Goal: Transaction & Acquisition: Purchase product/service

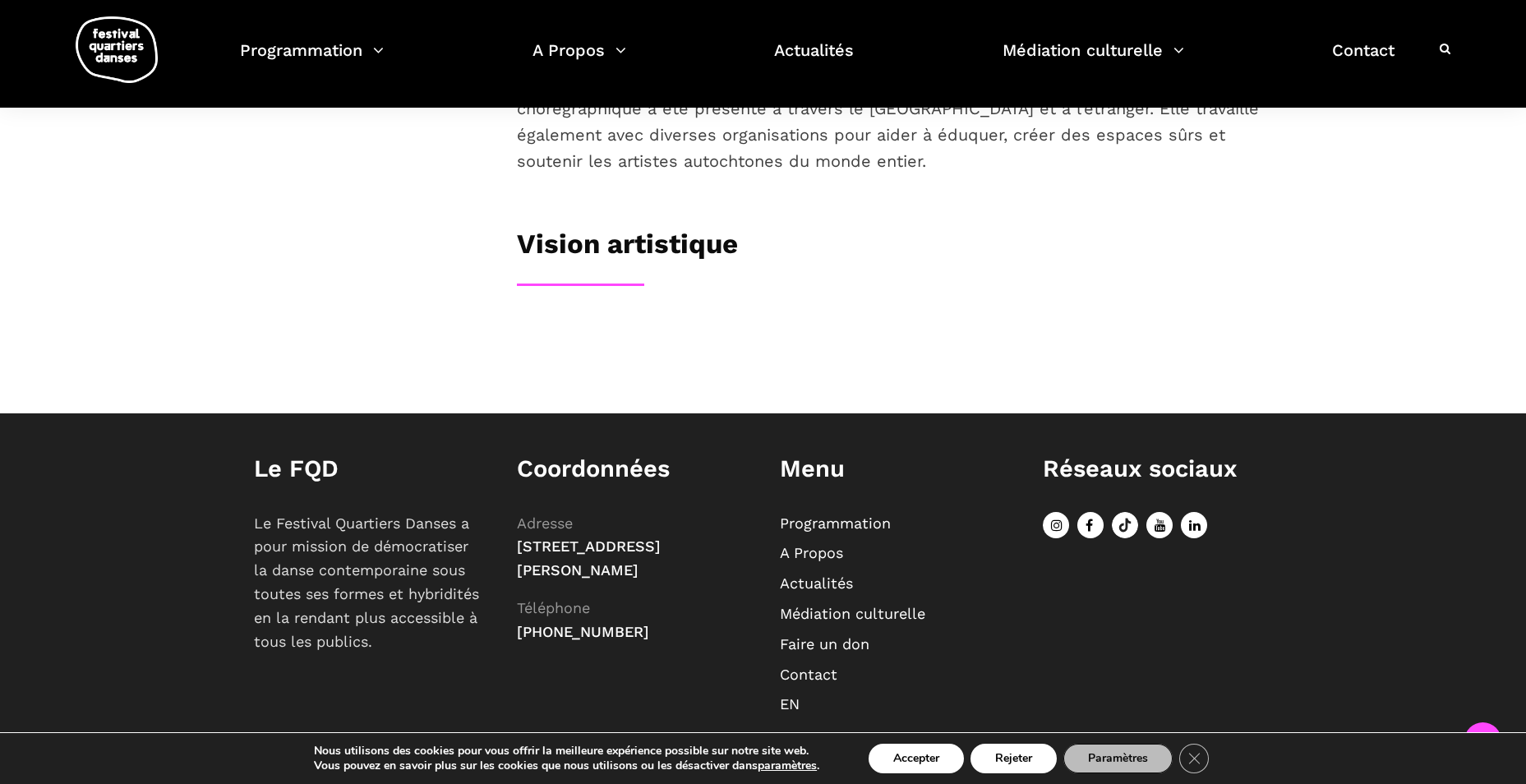
scroll to position [561, 0]
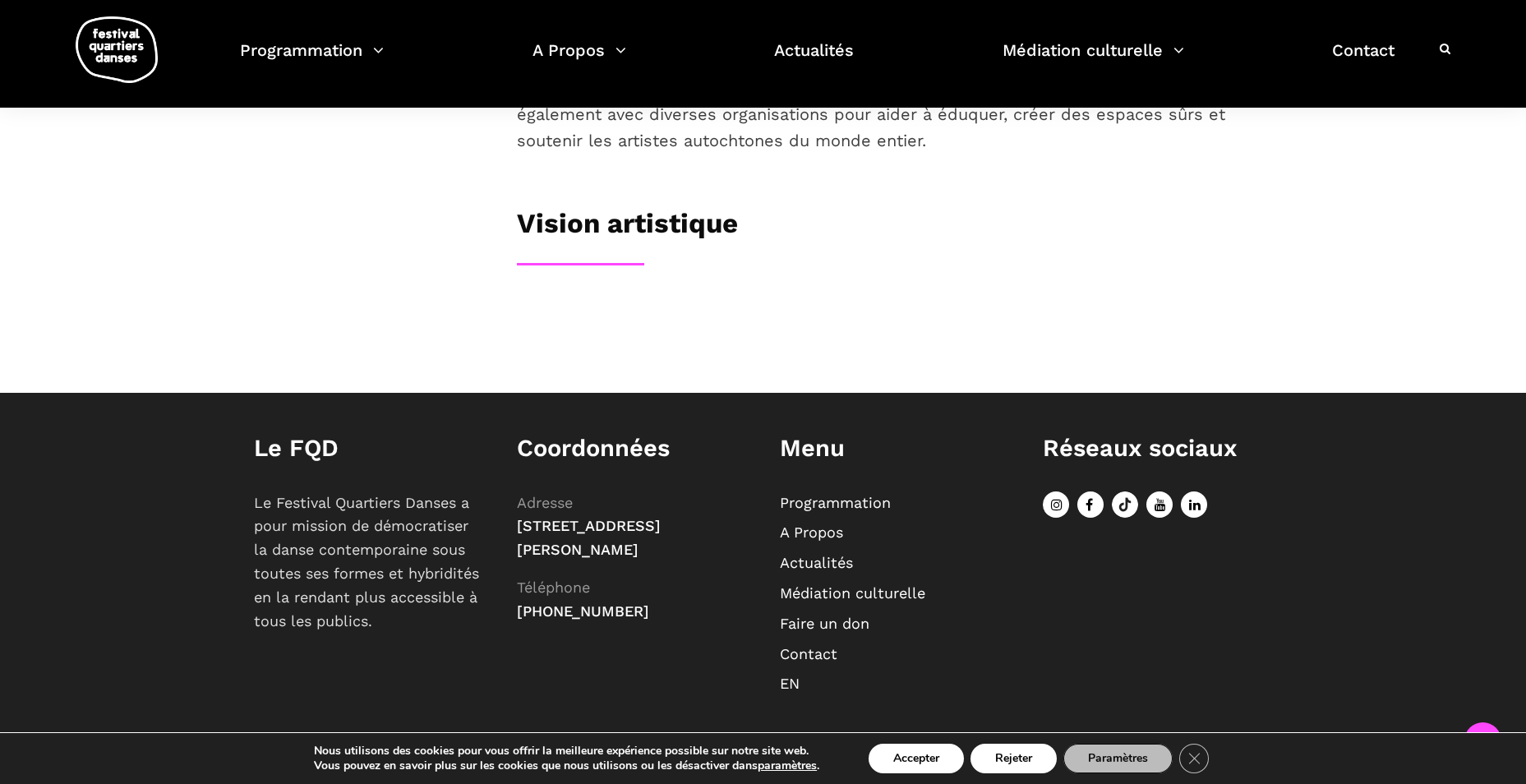
click at [636, 223] on h3 "Vision artistique" at bounding box center [628, 228] width 221 height 41
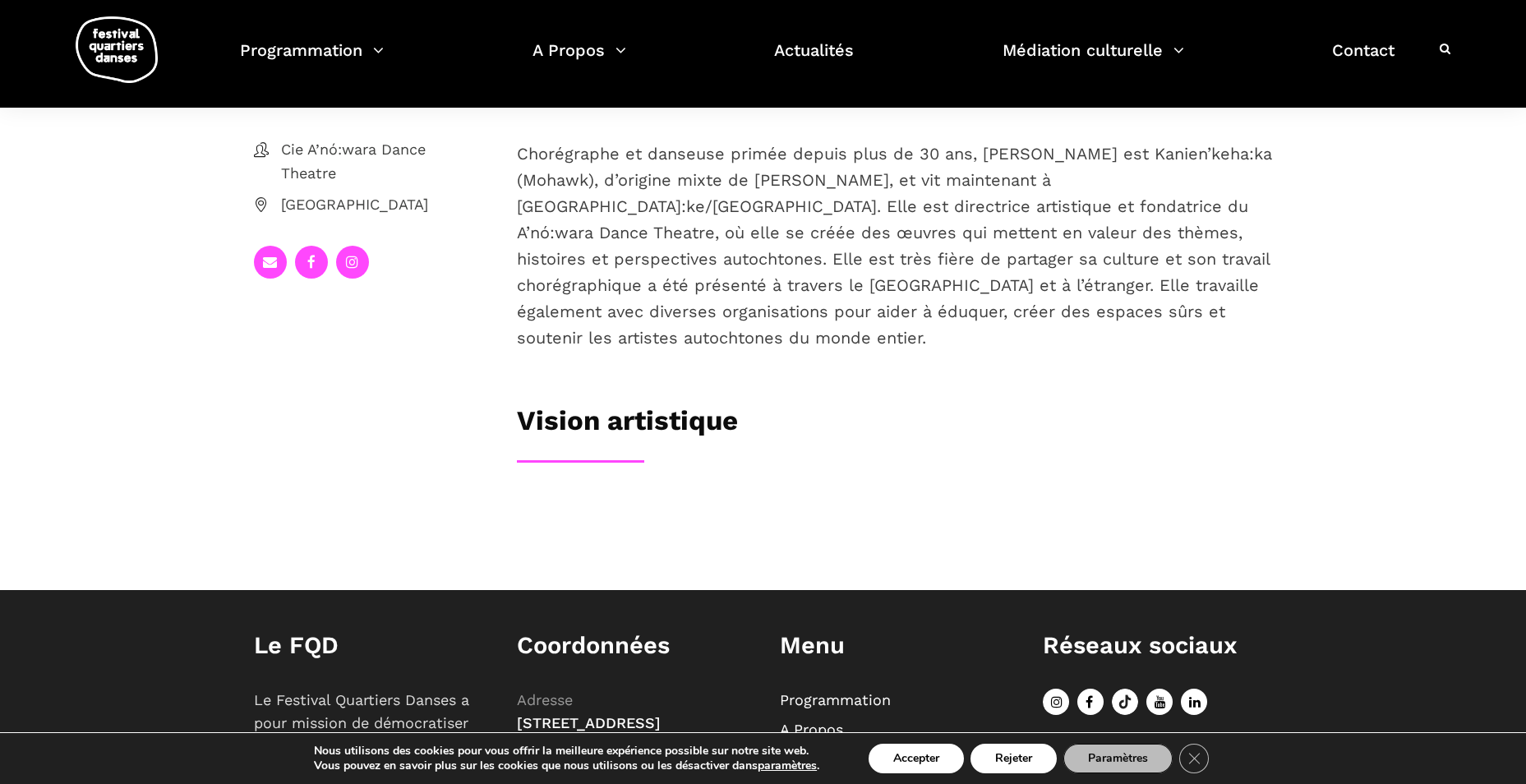
scroll to position [0, 0]
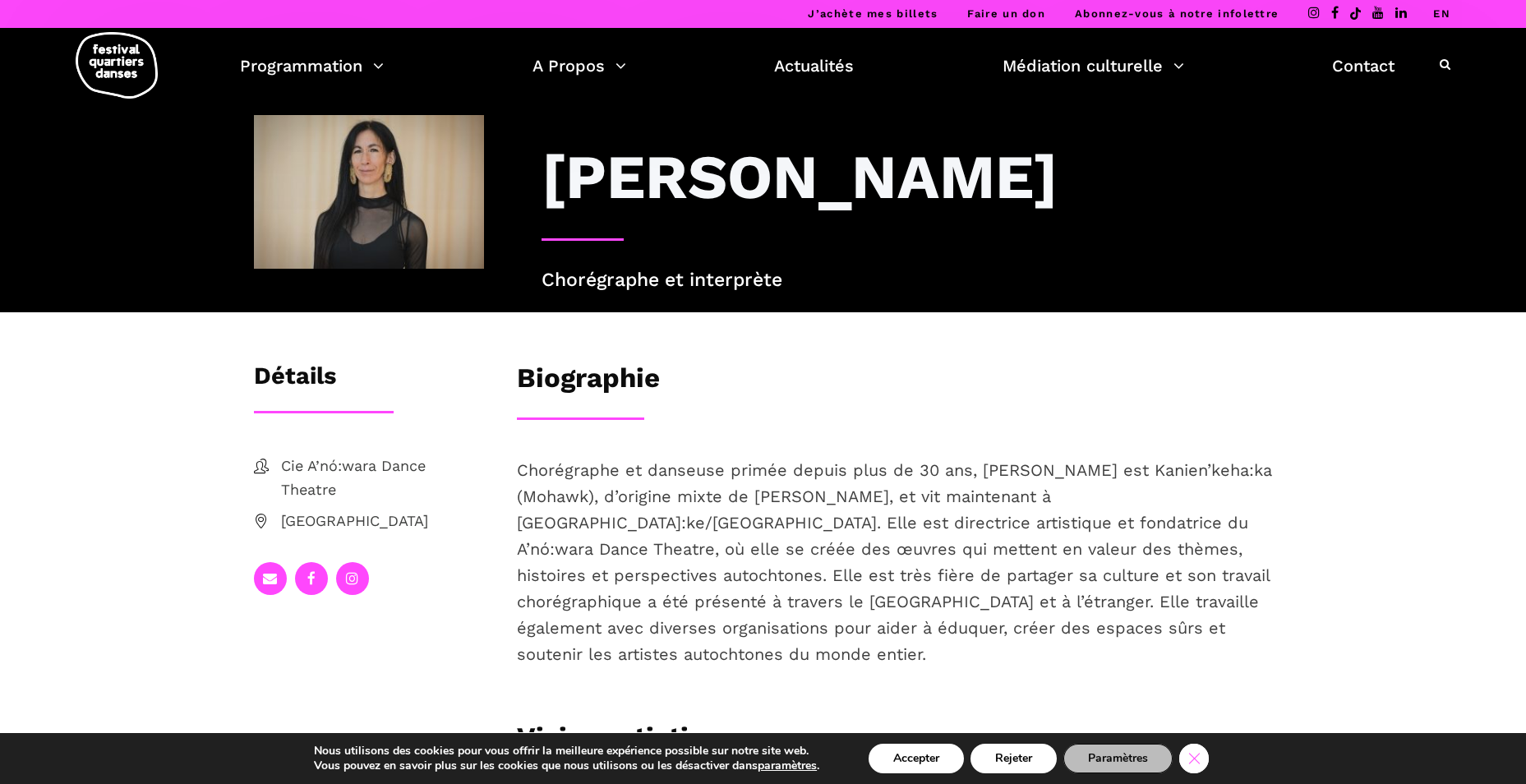
click at [1204, 755] on icon "Close GDPR Cookie Banner" at bounding box center [1194, 757] width 30 height 24
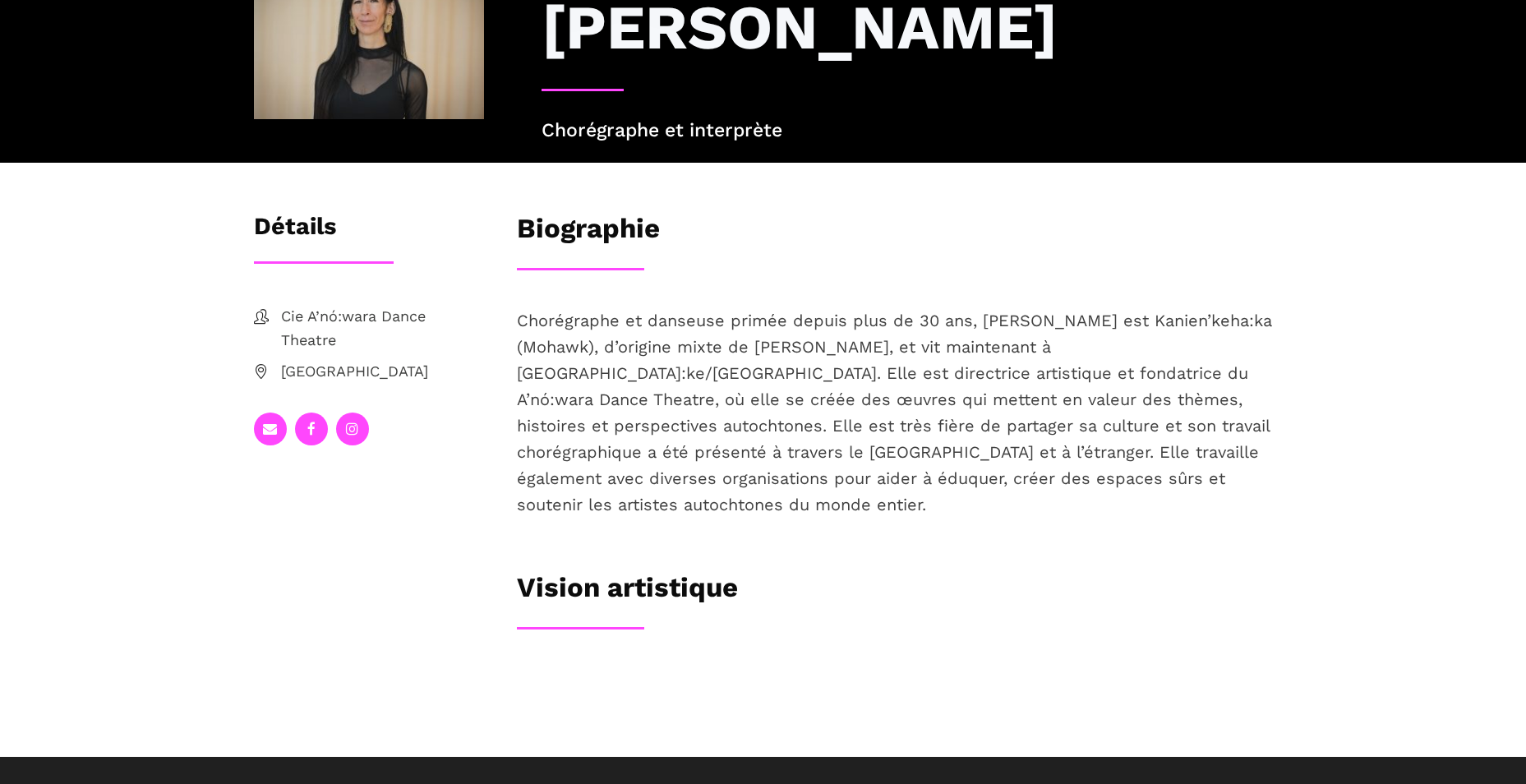
scroll to position [329, 0]
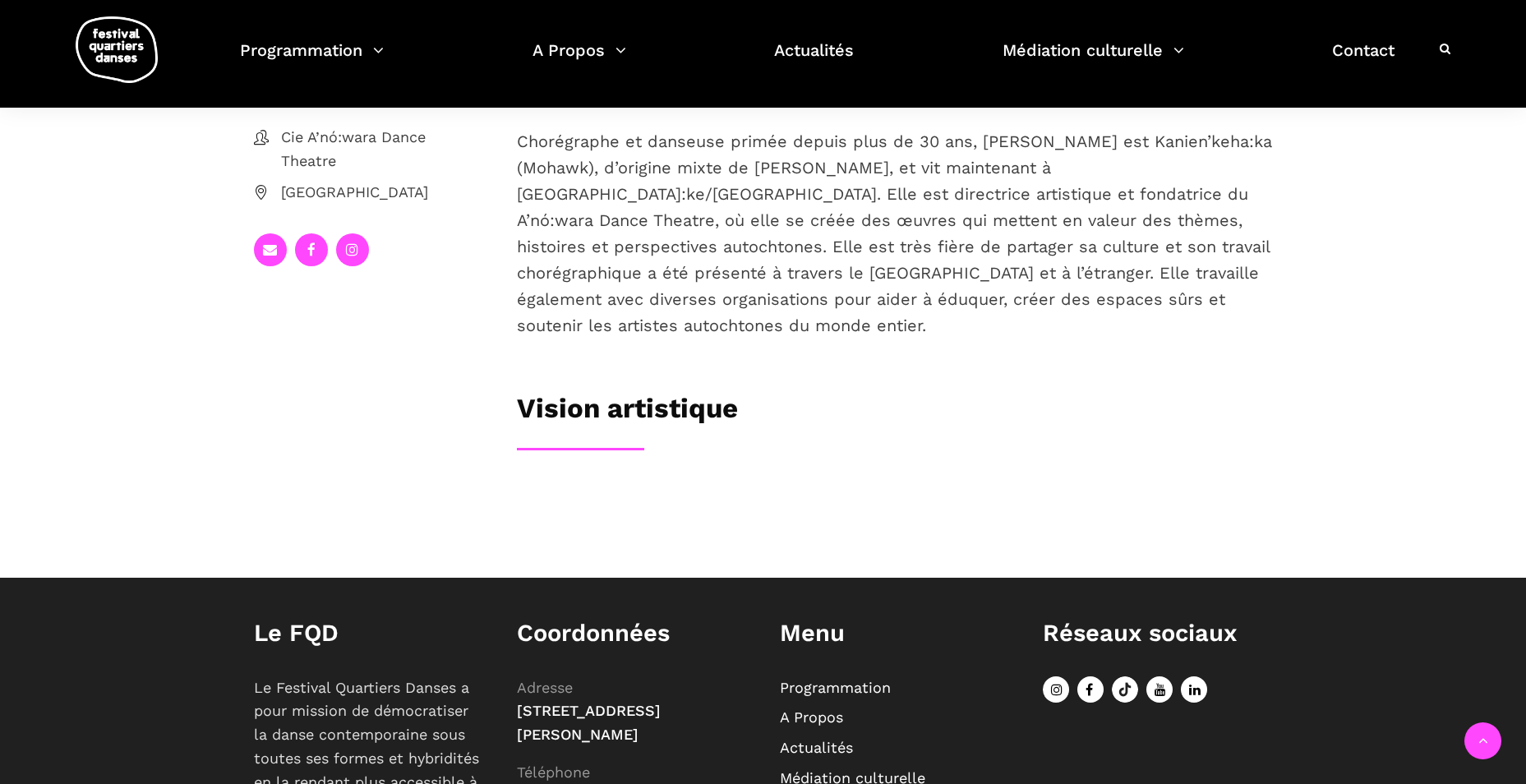
click at [670, 433] on h3 "Vision artistique" at bounding box center [628, 412] width 221 height 41
click at [542, 498] on div "Biographie Chorégraphe et danseuse primée depuis plus de 30 ans, Barbara est Ka…" at bounding box center [895, 273] width 789 height 479
click at [552, 433] on h3 "Vision artistique" at bounding box center [628, 412] width 221 height 41
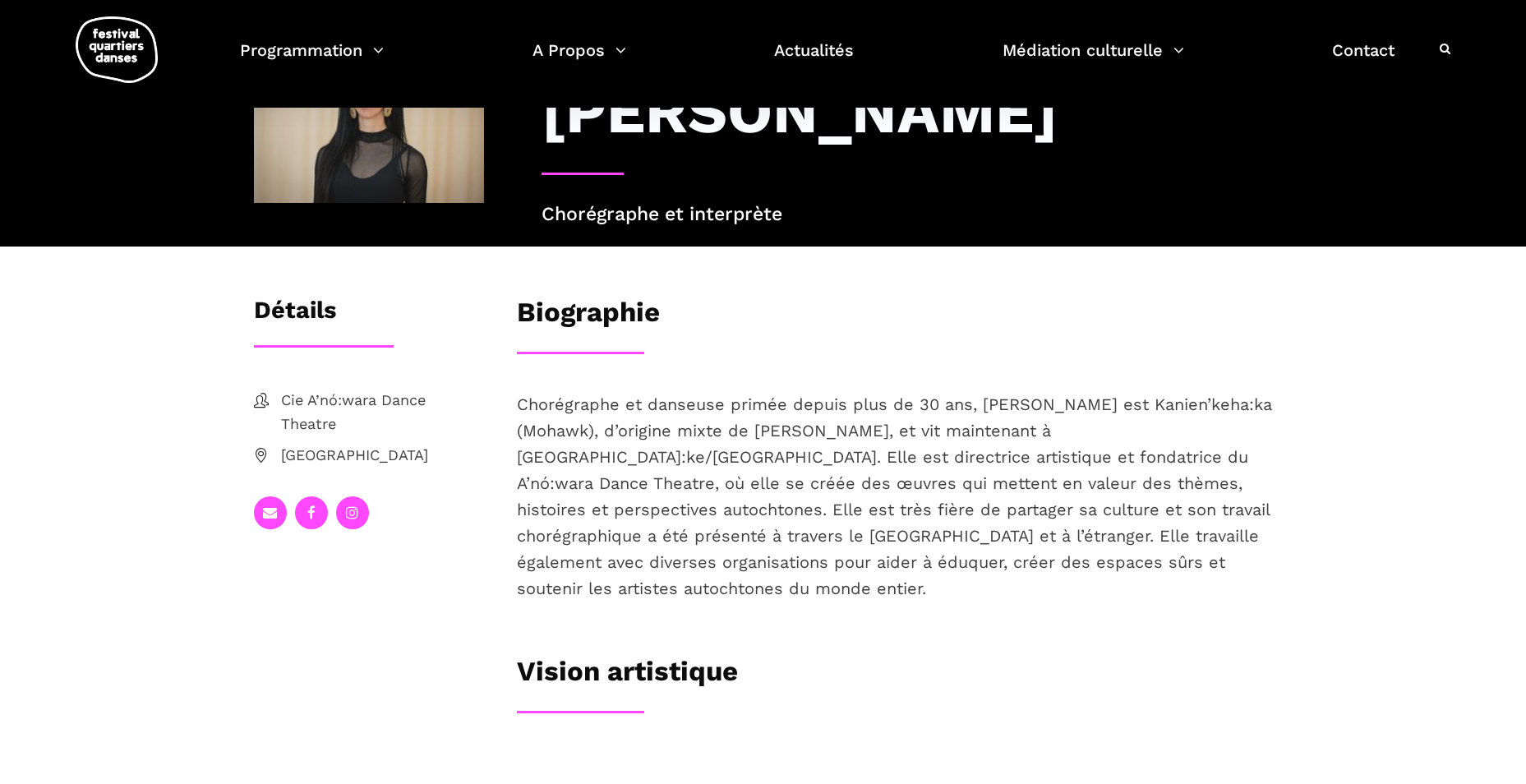
scroll to position [0, 0]
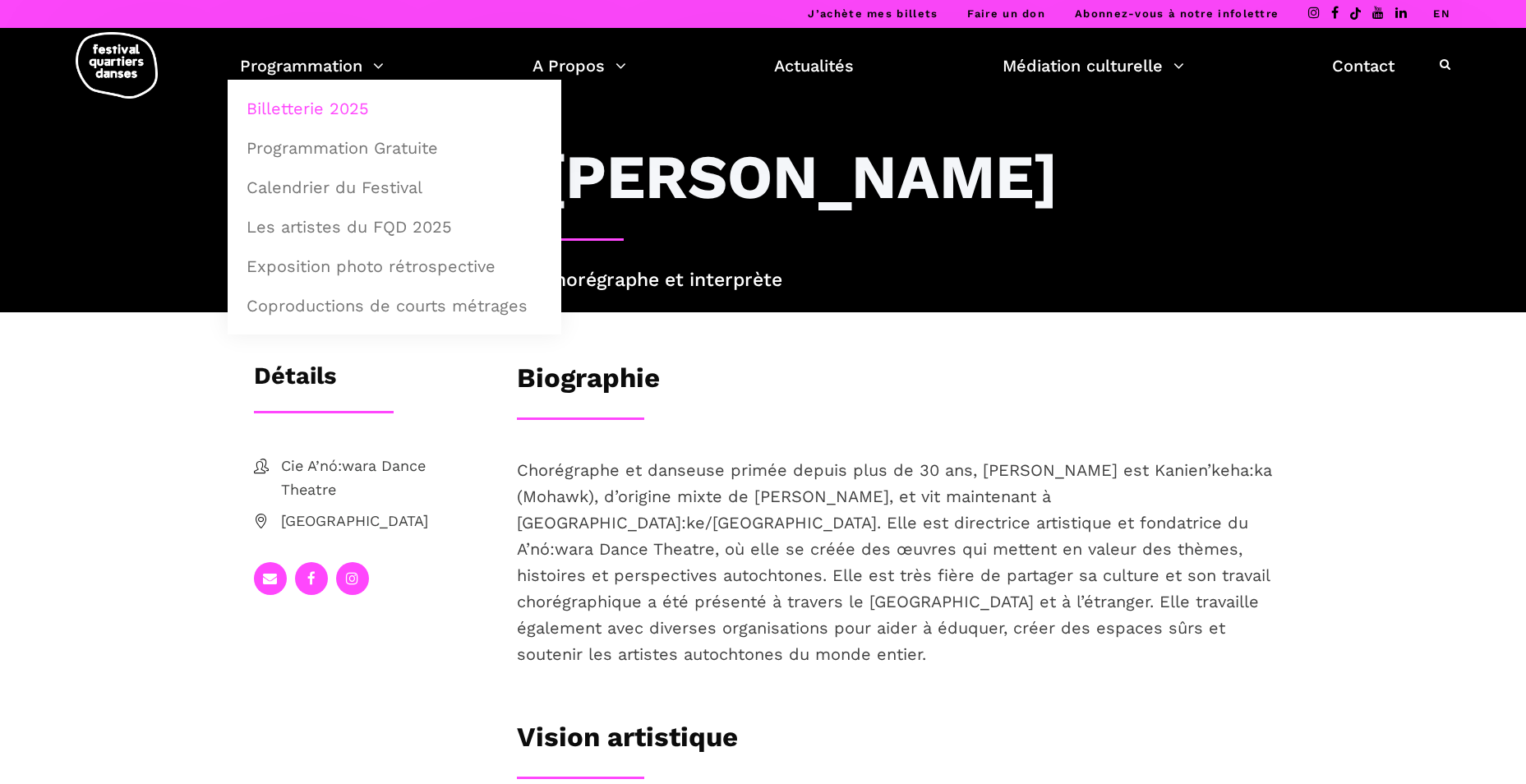
click at [326, 110] on link "Billetterie 2025" at bounding box center [394, 108] width 315 height 38
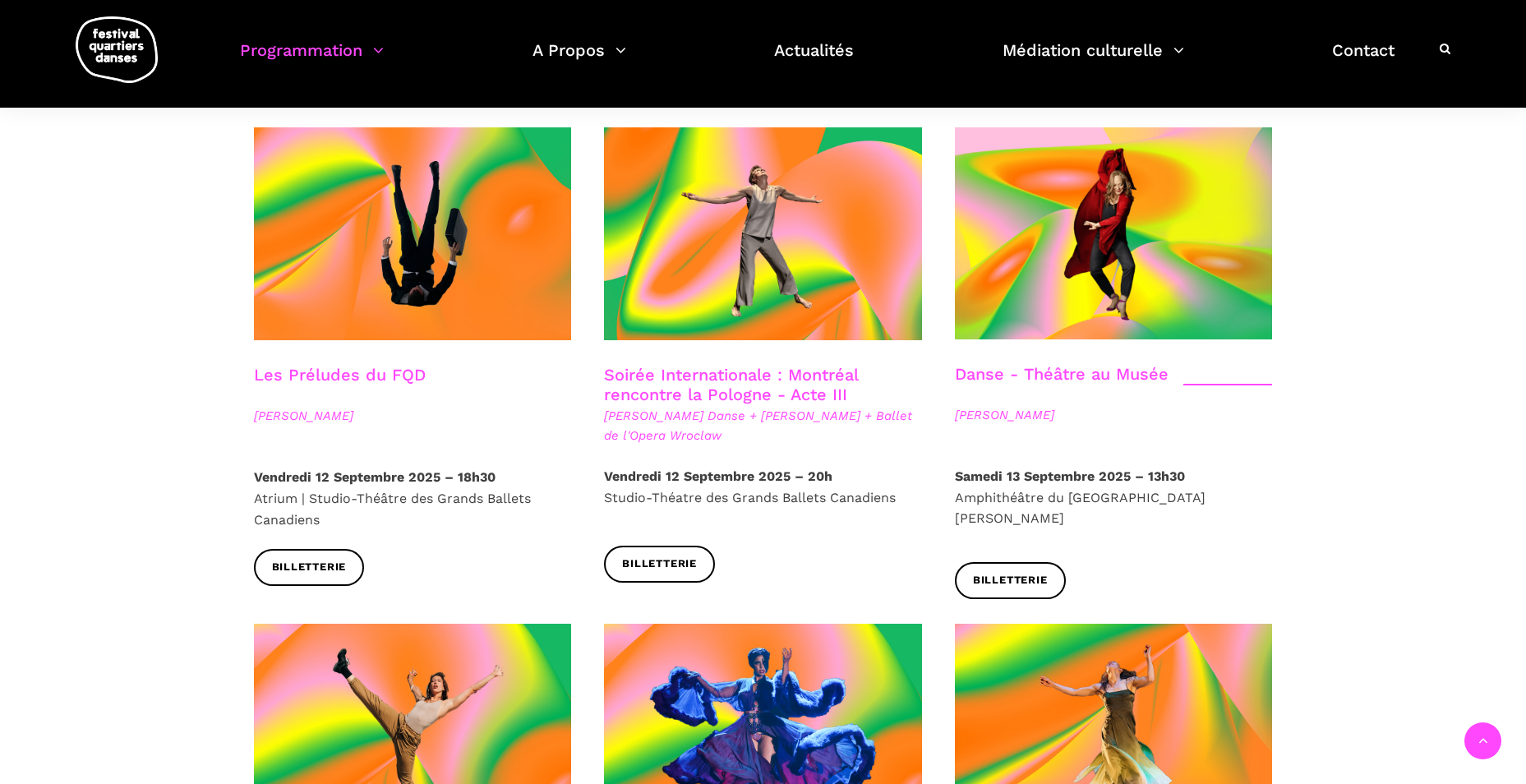
scroll to position [2136, 0]
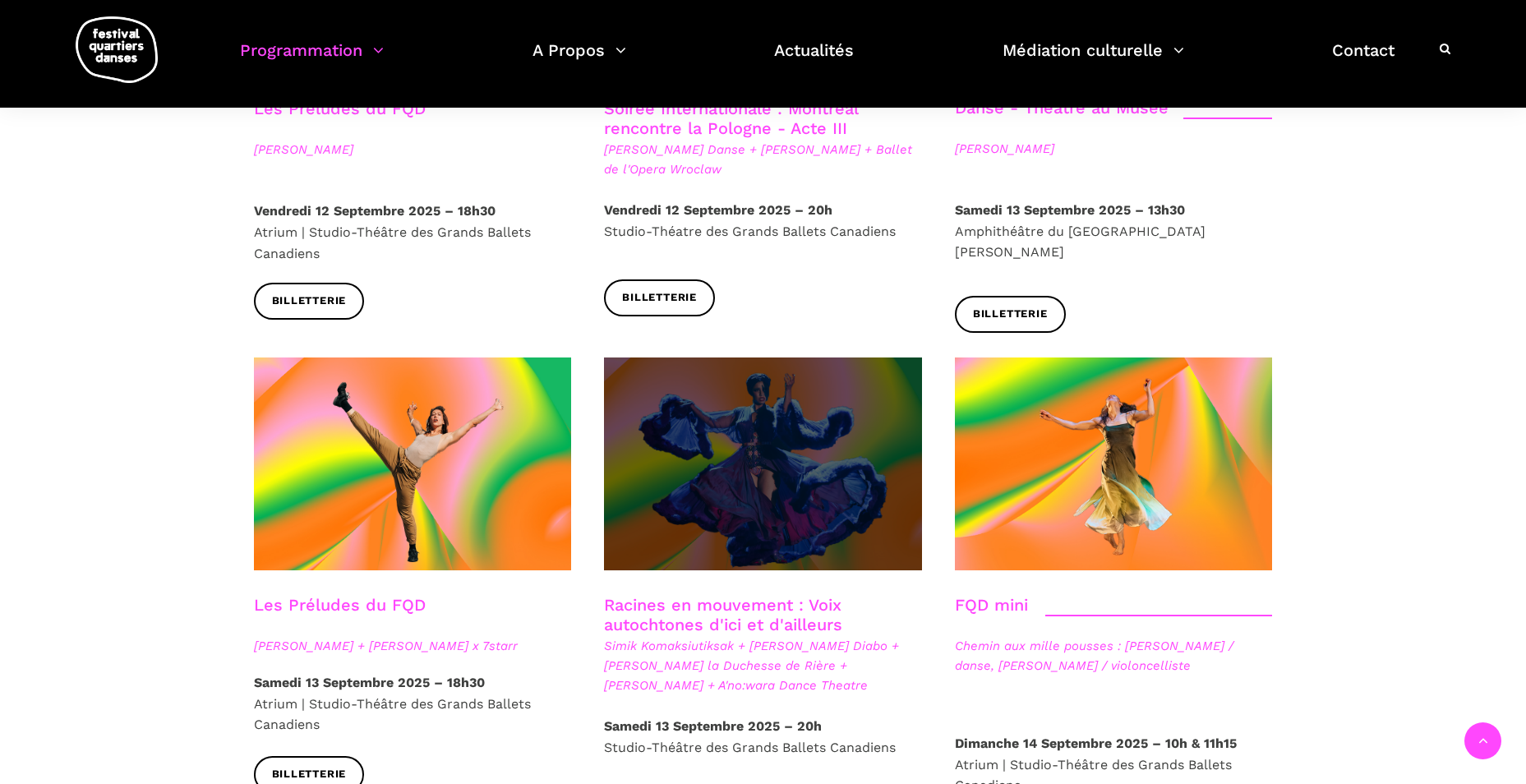
click at [720, 369] on span at bounding box center [763, 464] width 318 height 212
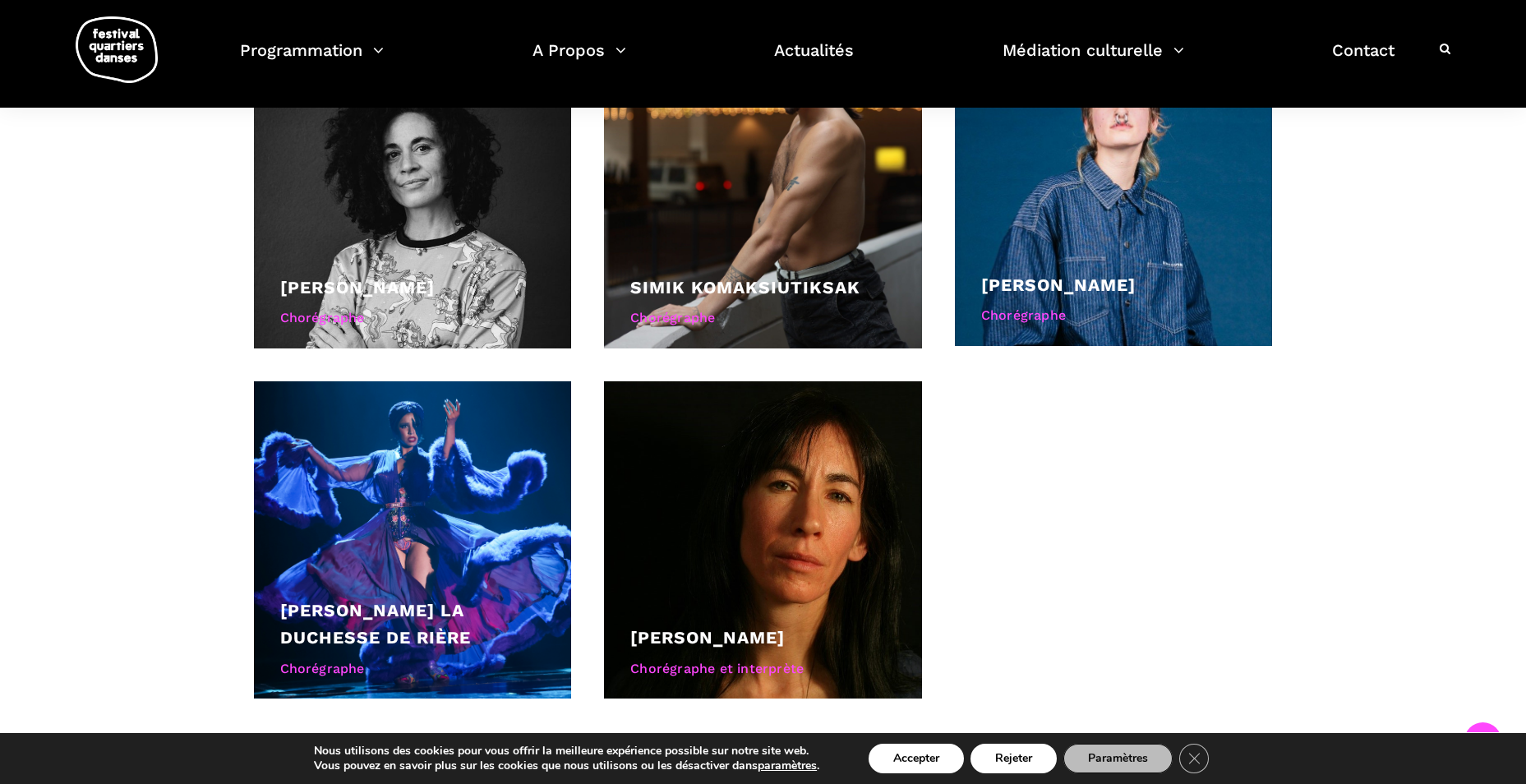
scroll to position [1889, 0]
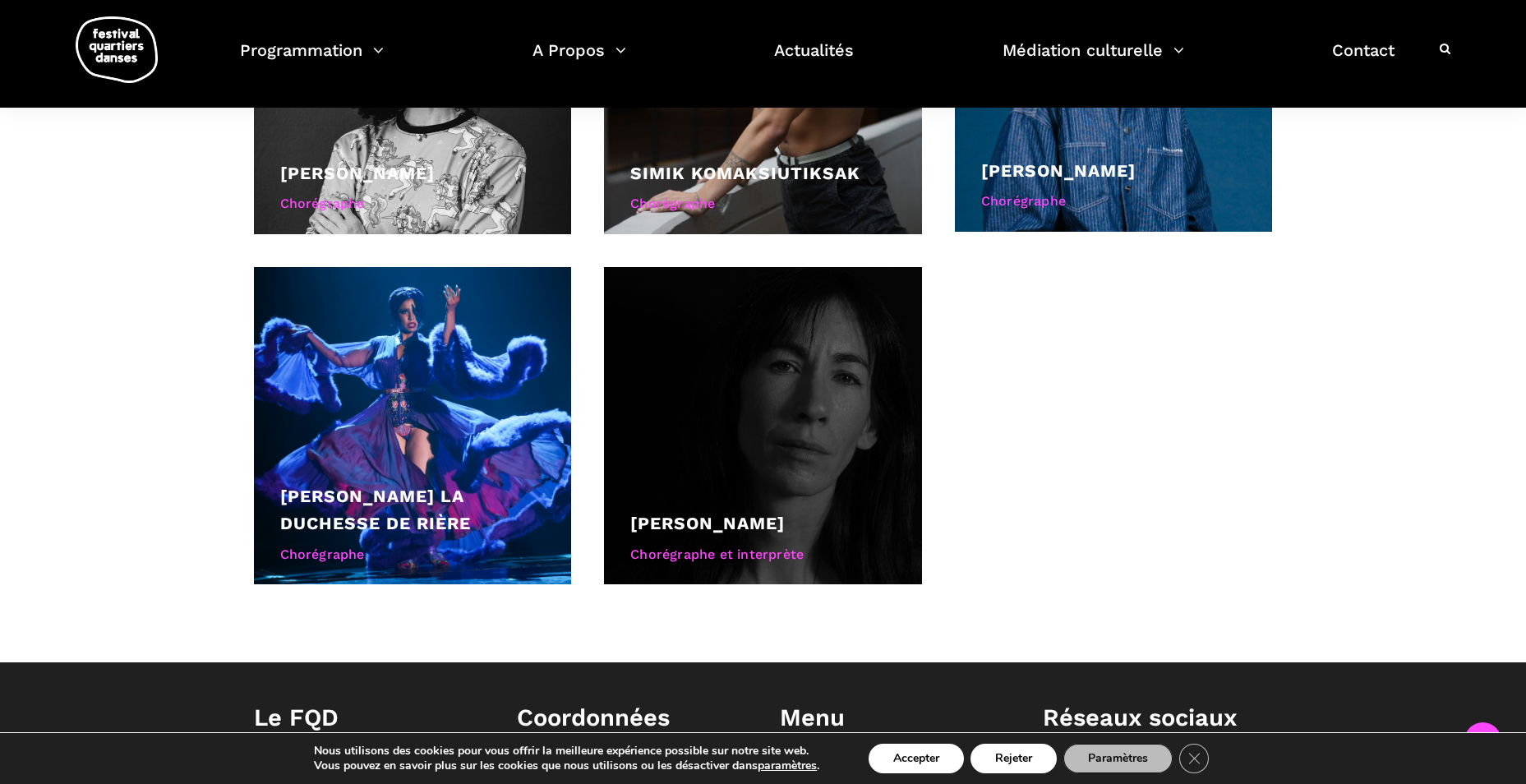
click at [766, 356] on div at bounding box center [763, 426] width 318 height 318
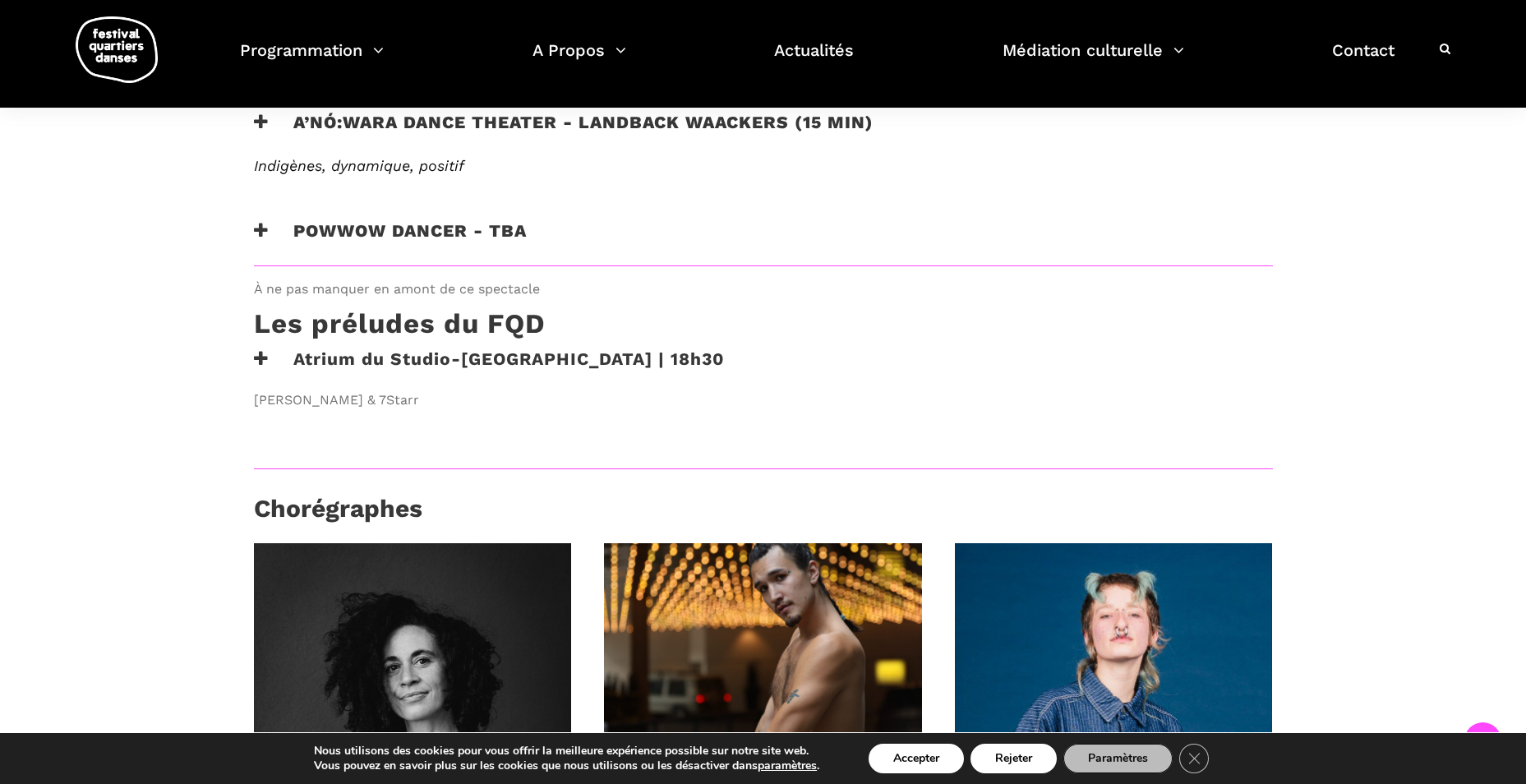
scroll to position [904, 0]
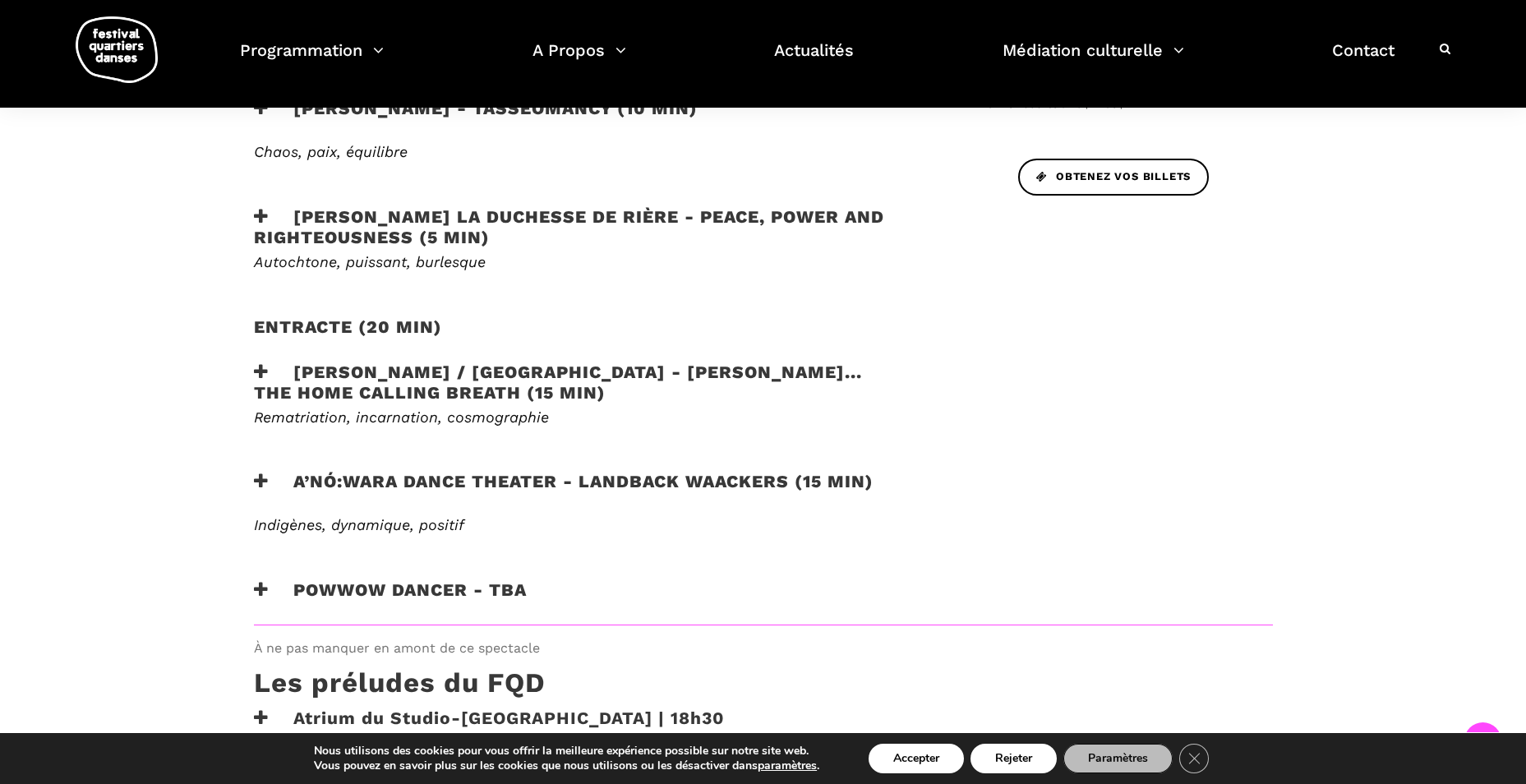
click at [661, 471] on h3 "A’nó:wara Dance Theater - Landback Waackers (15 min)" at bounding box center [564, 491] width 619 height 41
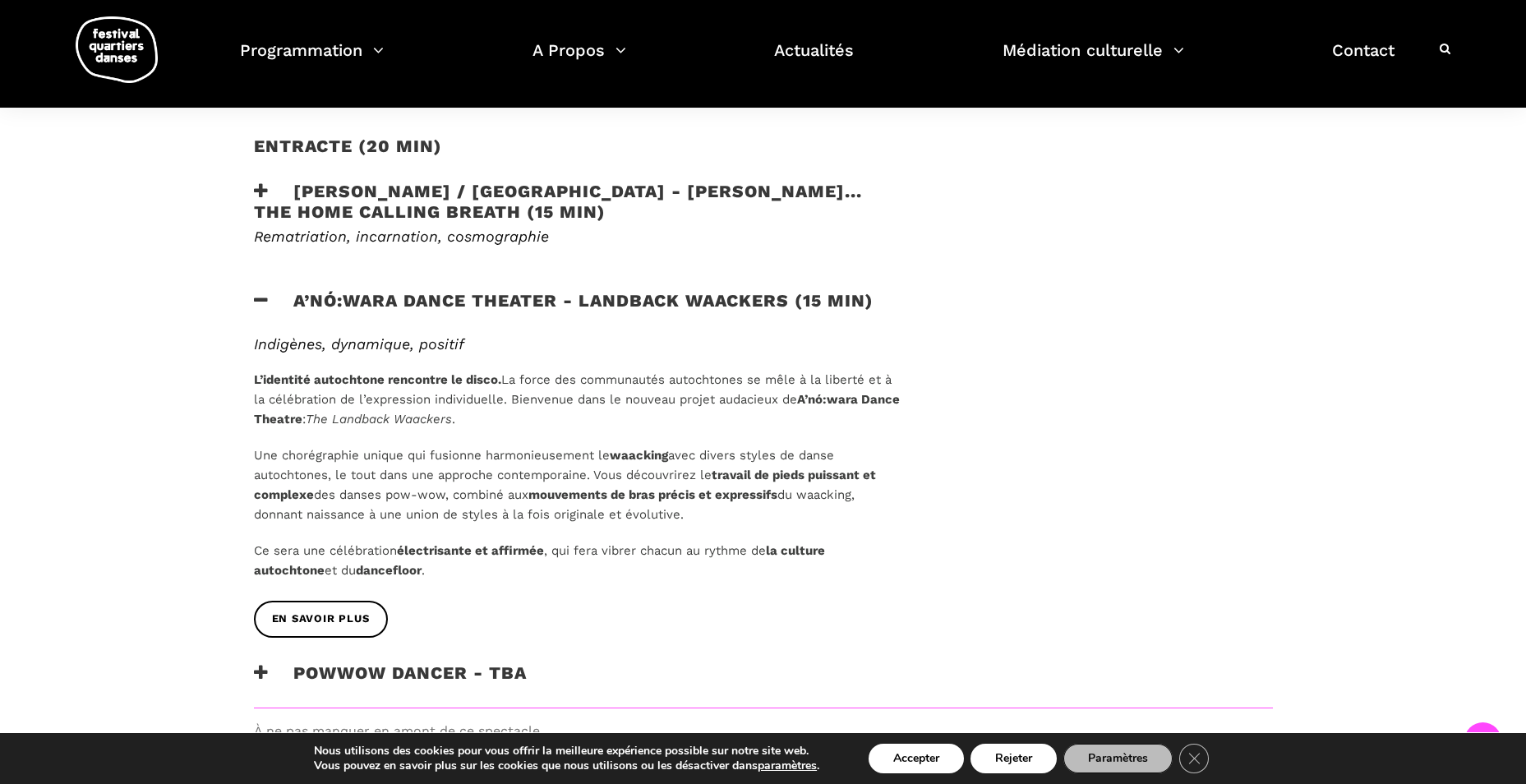
scroll to position [1150, 0]
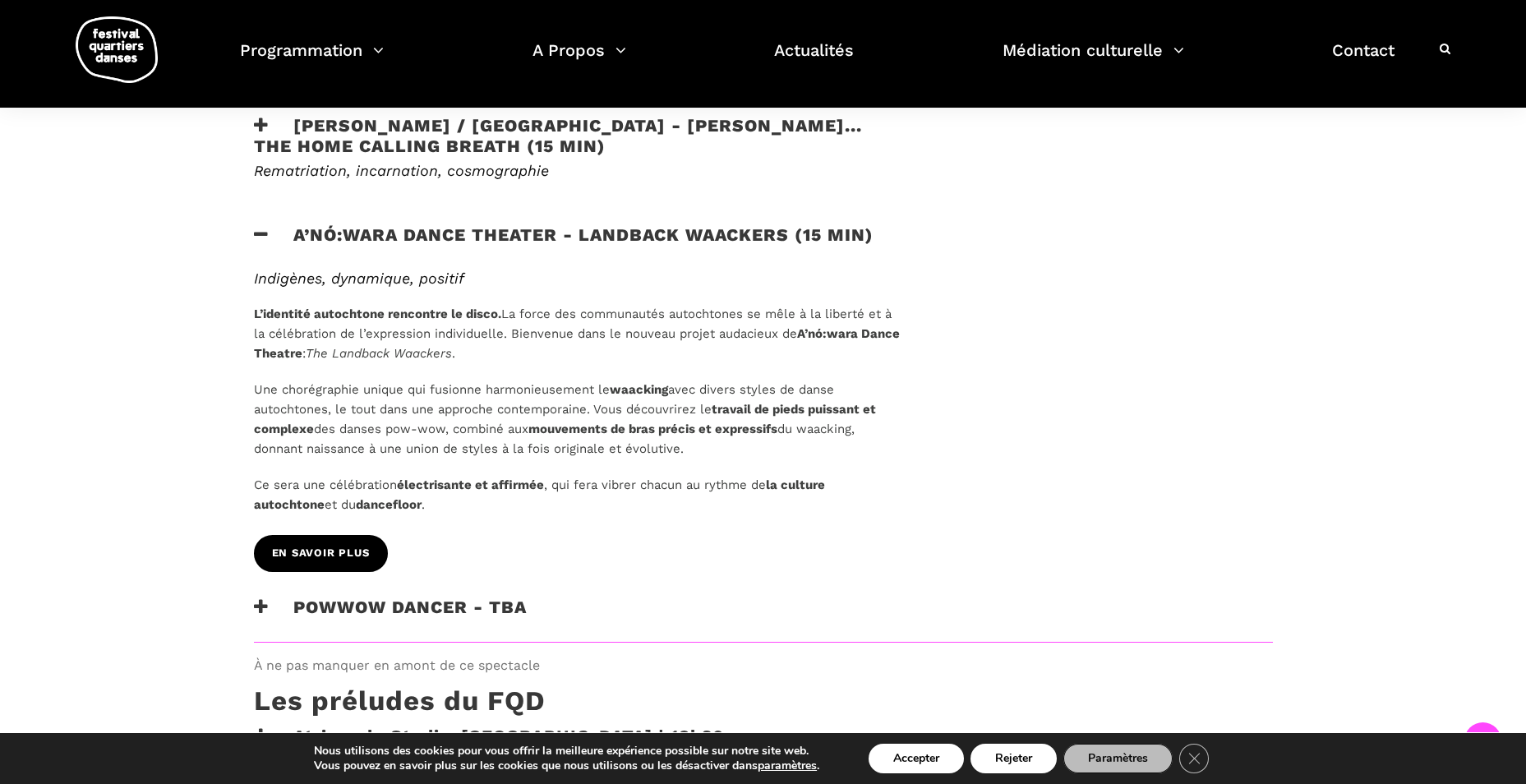
click at [334, 545] on span "En savoir plus" at bounding box center [321, 553] width 98 height 17
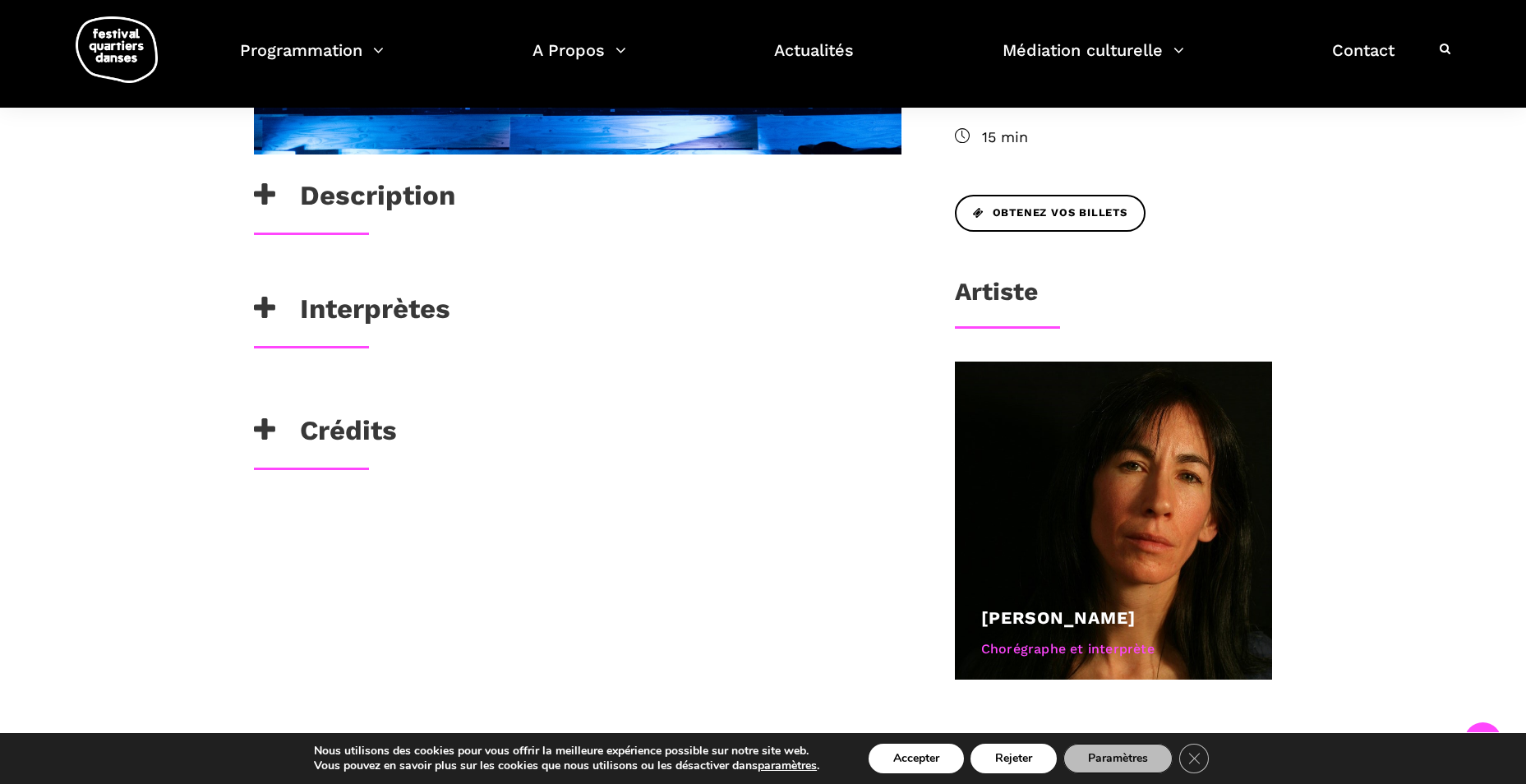
scroll to position [739, 0]
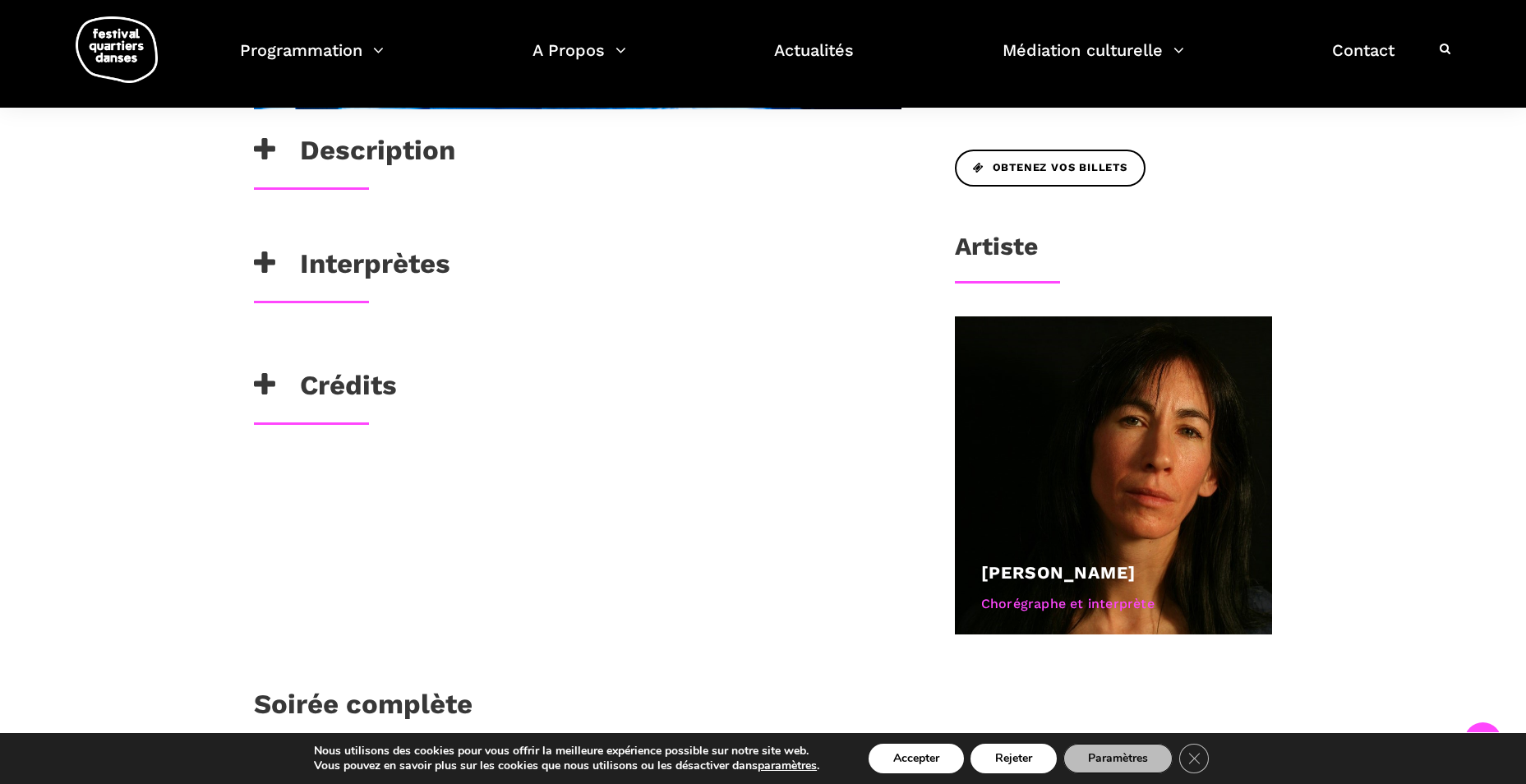
click at [357, 275] on h3 "Interprètes" at bounding box center [352, 268] width 196 height 41
click at [342, 415] on h3 "Crédits" at bounding box center [325, 424] width 143 height 41
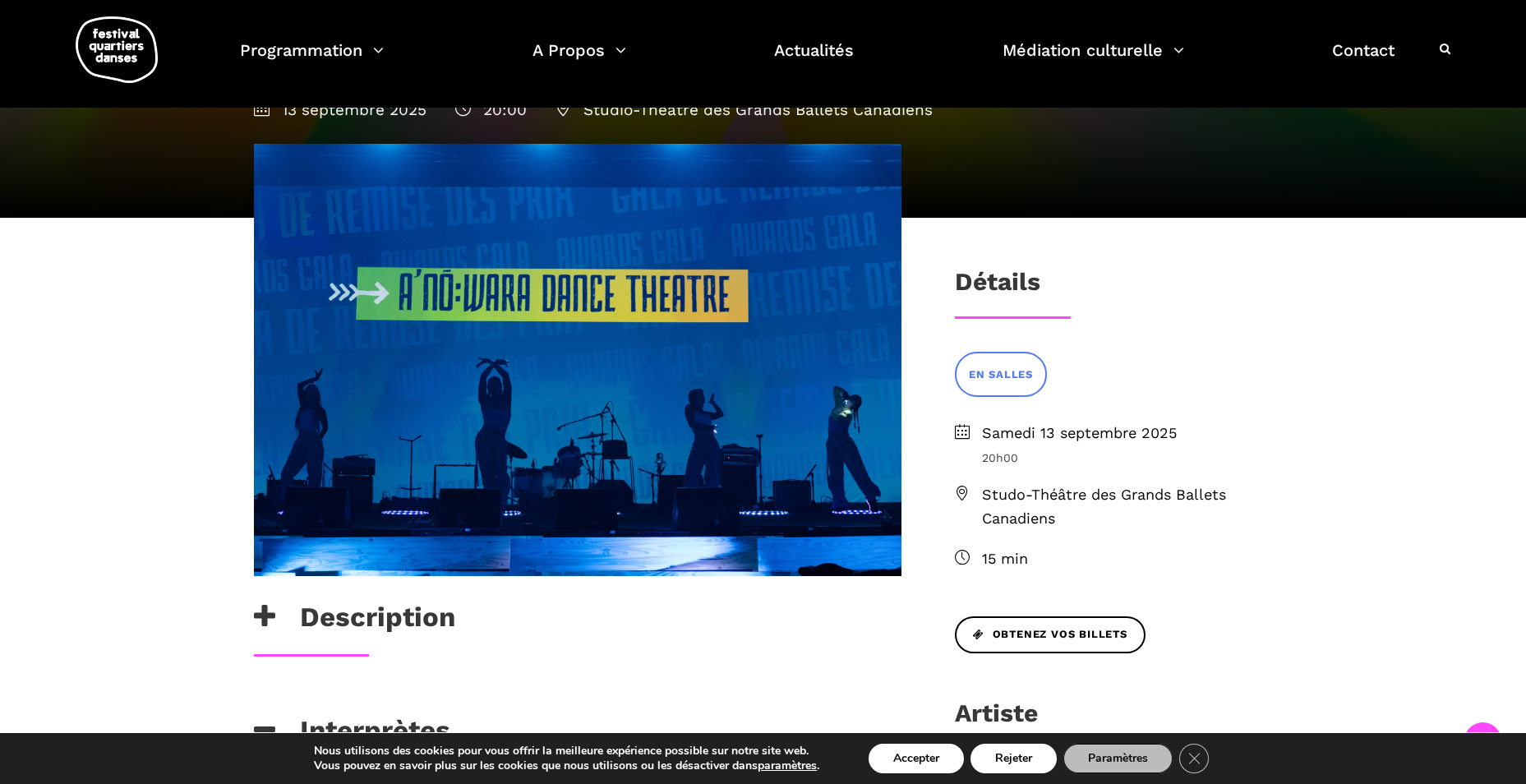
scroll to position [247, 0]
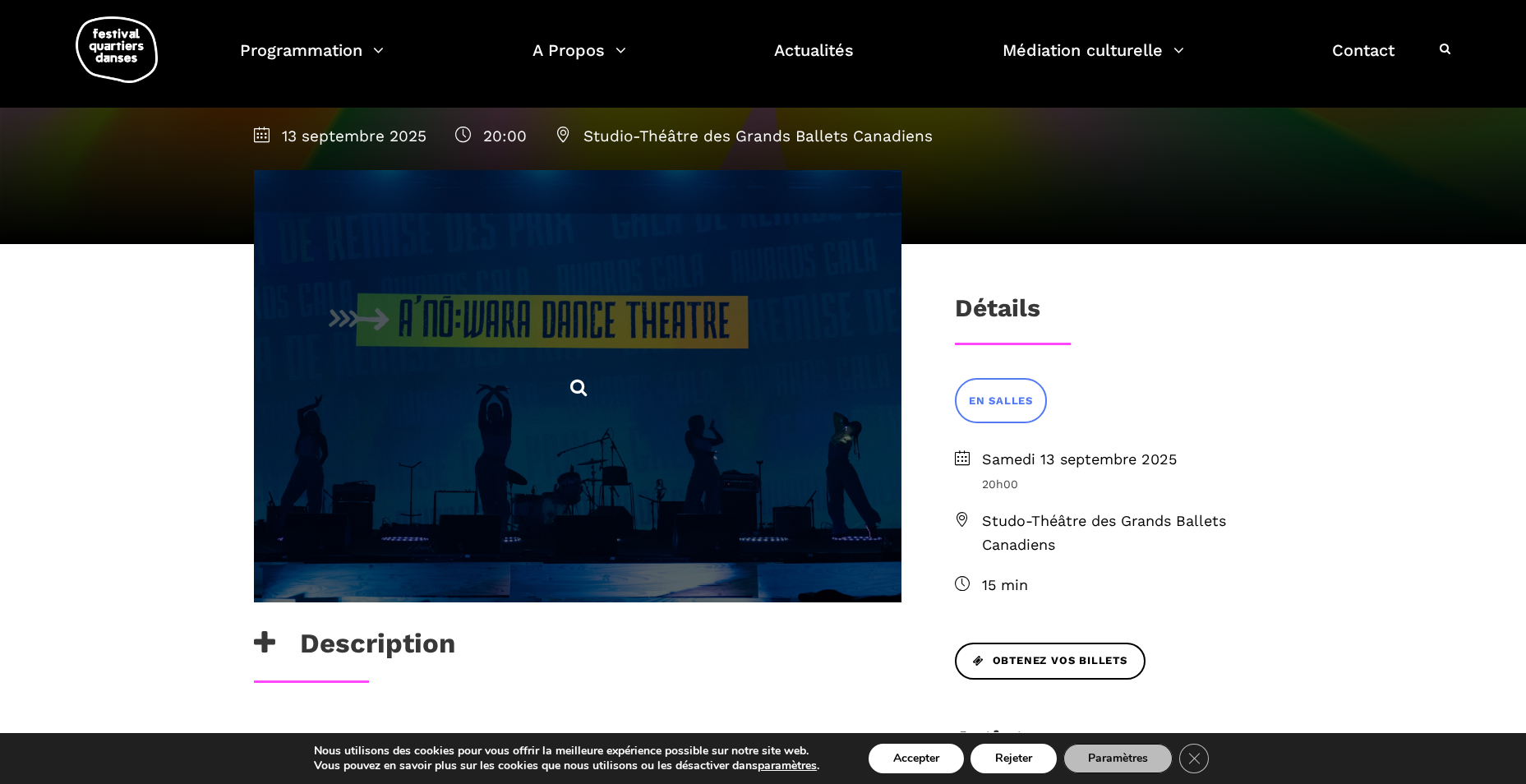
click at [588, 361] on span at bounding box center [577, 386] width 647 height 432
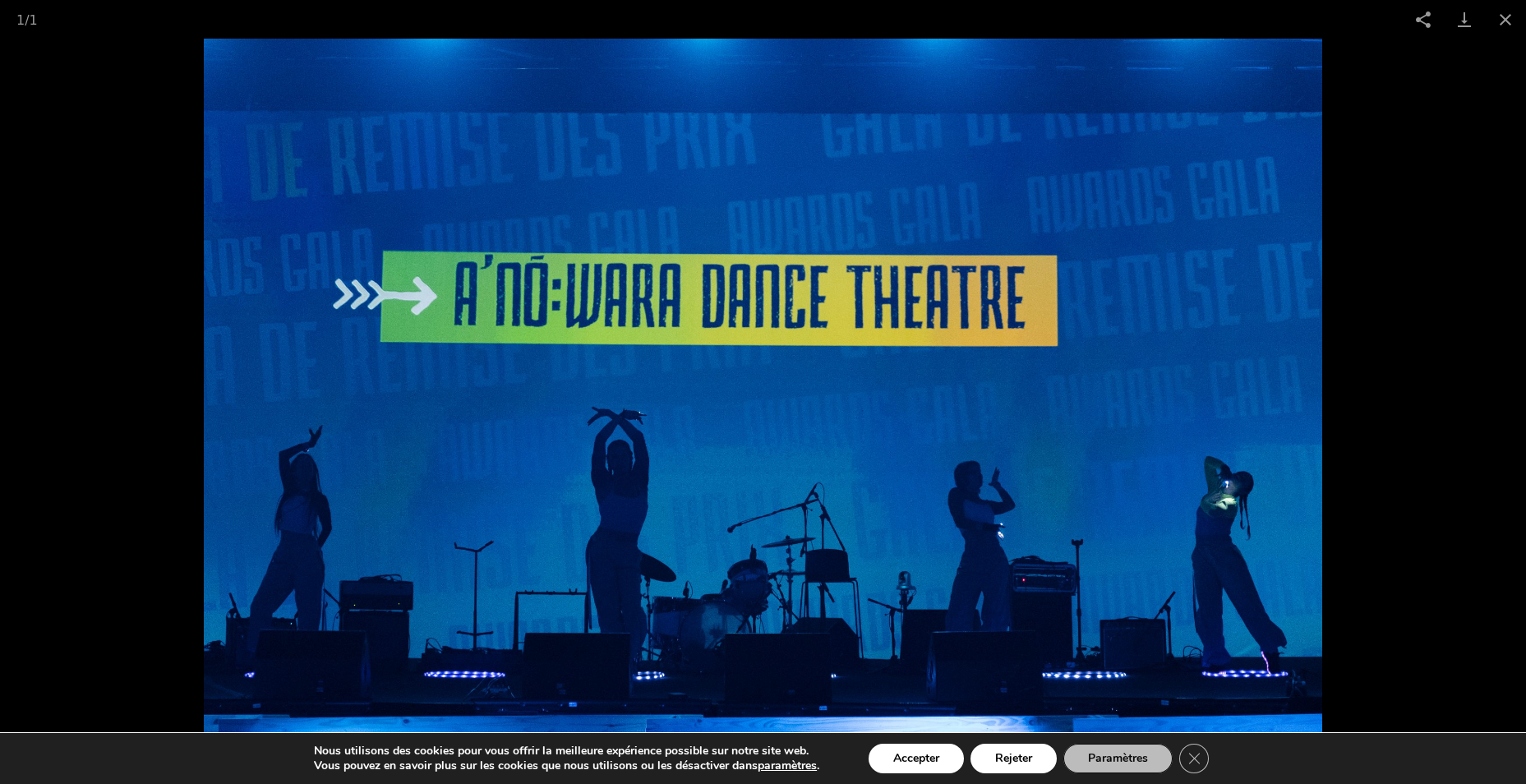
click at [426, 305] on img at bounding box center [762, 411] width 1117 height 745
click at [1505, 22] on button "Close gallery" at bounding box center [1505, 19] width 41 height 39
